Goal: Check status: Check status

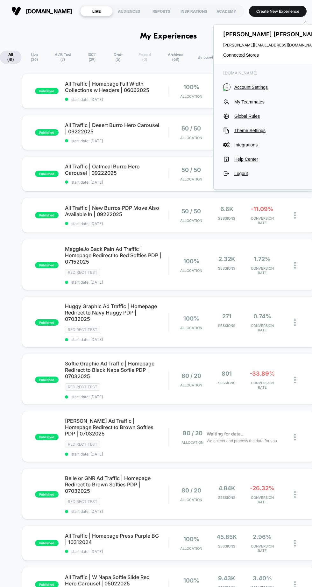
click at [252, 182] on div "[DOMAIN_NAME] C Account Settings My Teammates Global Rules Theme Settings Integ…" at bounding box center [274, 123] width 120 height 119
click at [243, 173] on span "Logout" at bounding box center [278, 173] width 89 height 5
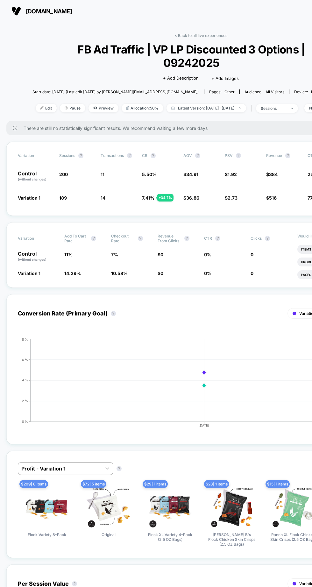
click at [210, 104] on span "Latest Version: Sep 24, 2025 - Sep 25, 2025" at bounding box center [207, 108] width 80 height 9
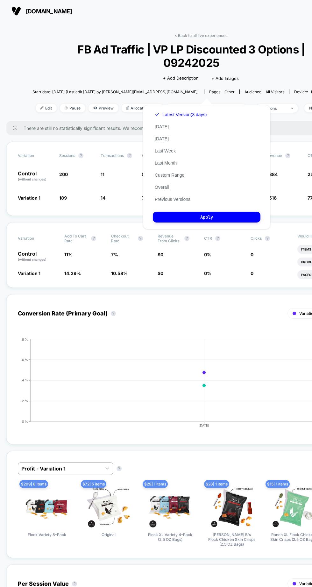
click at [165, 188] on button "Overall" at bounding box center [162, 187] width 18 height 6
click at [199, 215] on button "Apply" at bounding box center [207, 217] width 108 height 11
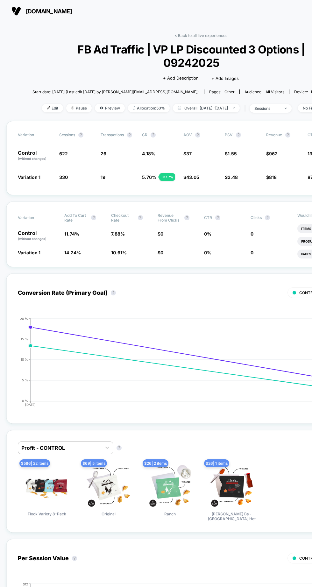
click at [205, 38] on link "< Back to all live experiences" at bounding box center [200, 35] width 53 height 5
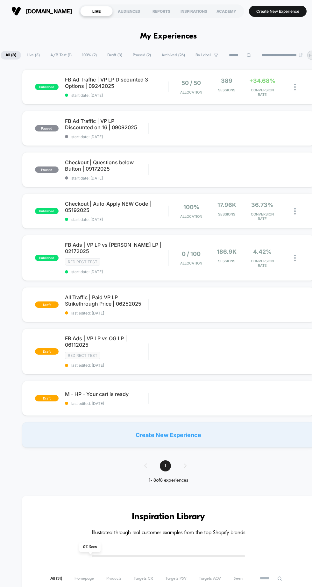
click at [140, 126] on span "FB Ad Traffic | VP LP Discounted on 16 | 09092025" at bounding box center [106, 124] width 83 height 13
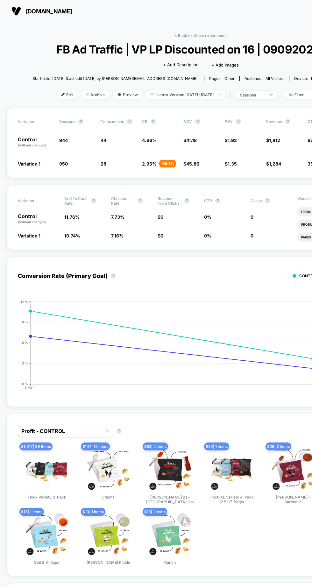
click at [187, 99] on span "Latest Version: Sep 23, 2025 - Sep 25, 2025" at bounding box center [186, 94] width 80 height 9
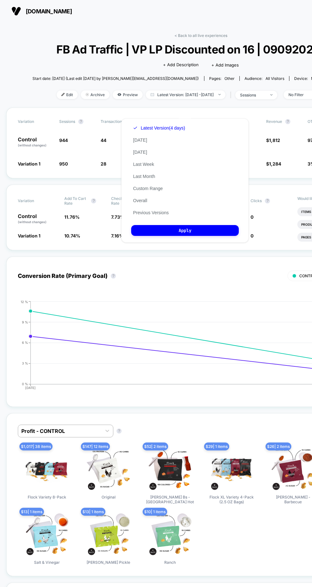
click at [144, 201] on button "Overall" at bounding box center [140, 201] width 18 height 6
click at [174, 230] on button "Apply" at bounding box center [185, 230] width 108 height 11
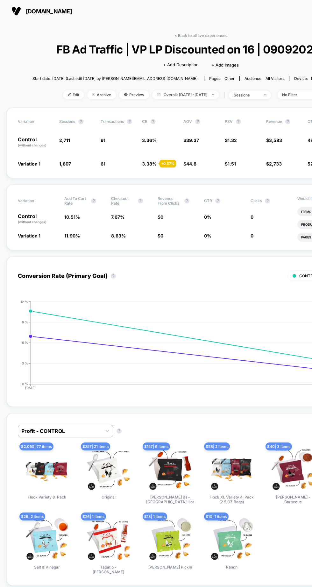
click at [200, 35] on link "< Back to all live experiences" at bounding box center [200, 35] width 53 height 5
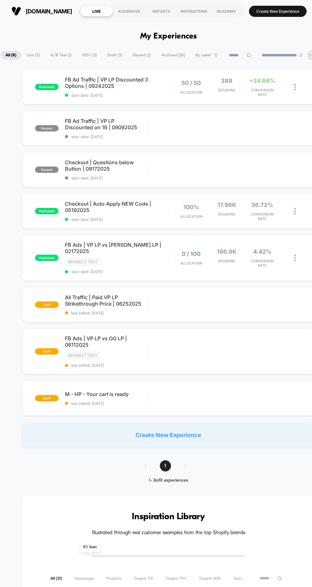
click at [140, 87] on span "FB Ad Traffic | VP LP Discounted 3 Options | 09242025" at bounding box center [116, 82] width 103 height 13
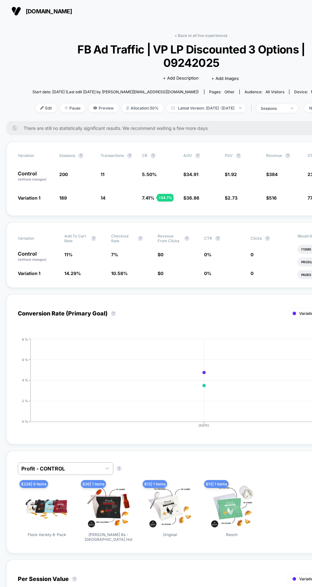
click at [194, 104] on span "Latest Version: Sep 24, 2025 - Sep 25, 2025" at bounding box center [207, 108] width 80 height 9
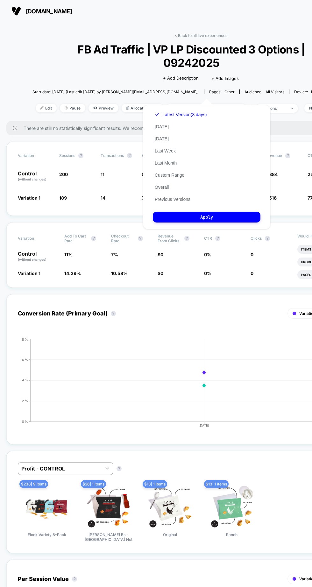
click at [163, 188] on button "Overall" at bounding box center [162, 187] width 18 height 6
click at [203, 215] on button "Apply" at bounding box center [207, 217] width 108 height 11
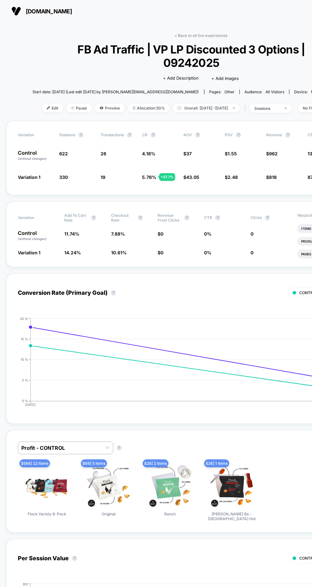
click at [200, 104] on span "Overall: Sep 23, 2025 - Sep 25, 2025" at bounding box center [206, 108] width 67 height 9
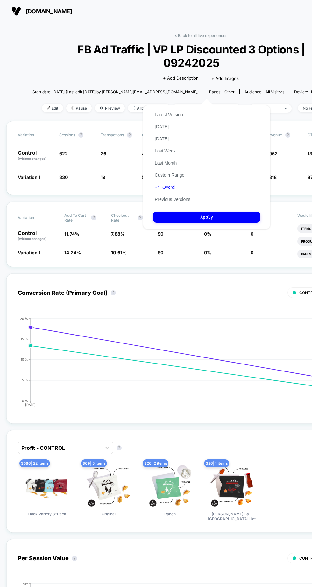
click at [165, 127] on button "Today" at bounding box center [162, 127] width 18 height 6
click at [210, 217] on button "Apply" at bounding box center [207, 217] width 108 height 11
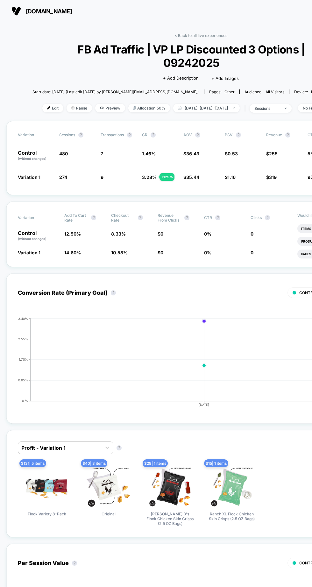
click at [195, 35] on link "< Back to all live experiences" at bounding box center [200, 35] width 53 height 5
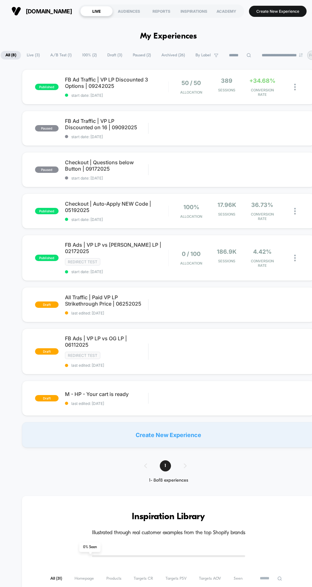
click at [103, 89] on span "FB Ad Traffic | VP LP Discounted 3 Options | 09242025" at bounding box center [116, 82] width 103 height 13
